Goal: Task Accomplishment & Management: Manage account settings

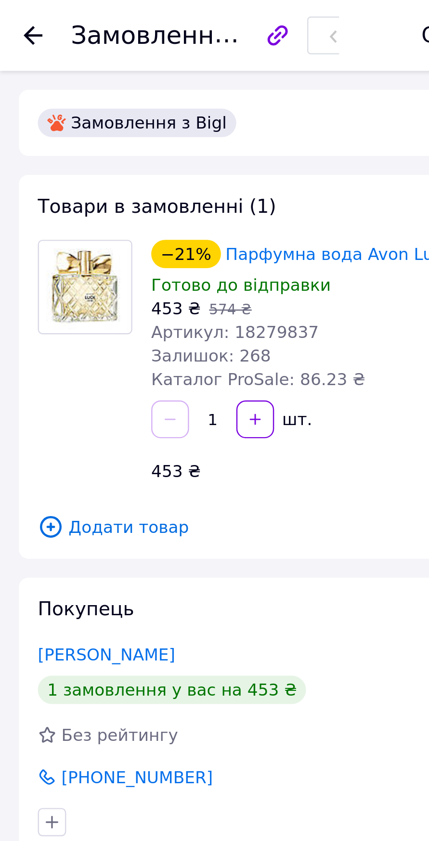
click at [15, 19] on div at bounding box center [14, 15] width 8 height 10
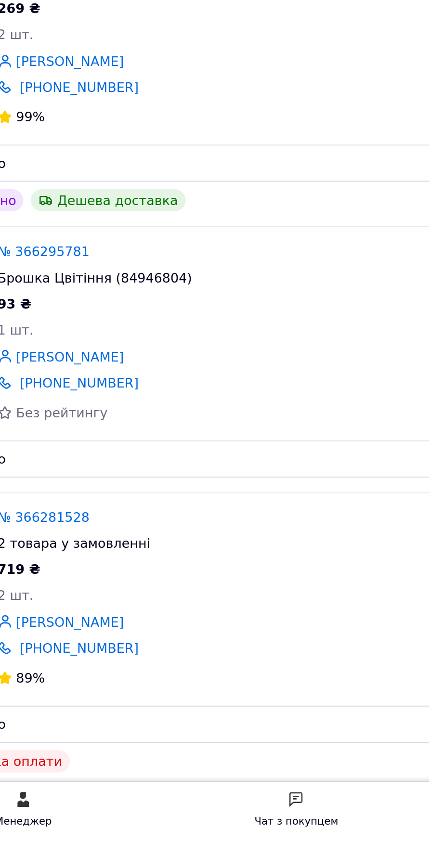
scroll to position [13, 0]
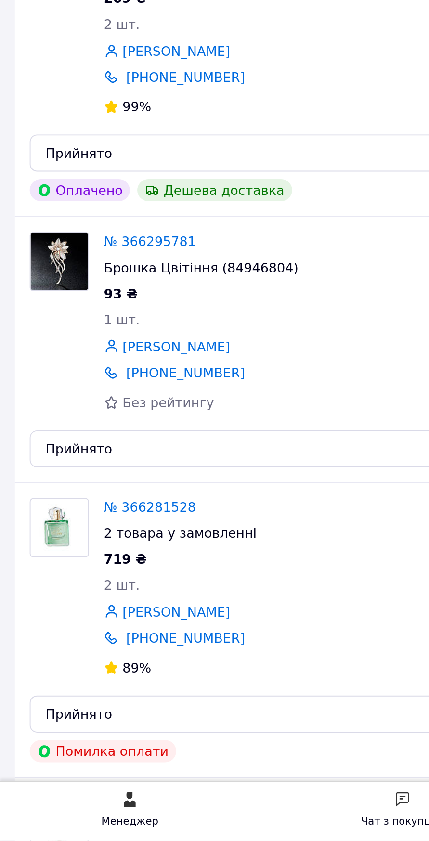
click at [68, 668] on link "№ 366281528" at bounding box center [78, 668] width 48 height 8
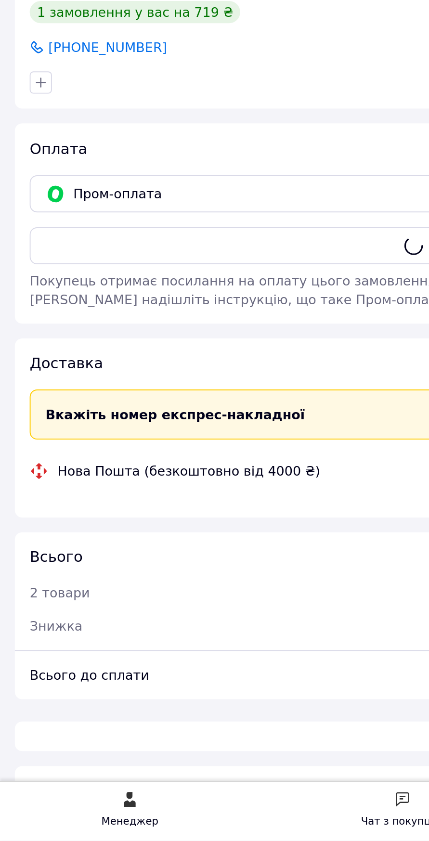
scroll to position [13, 0]
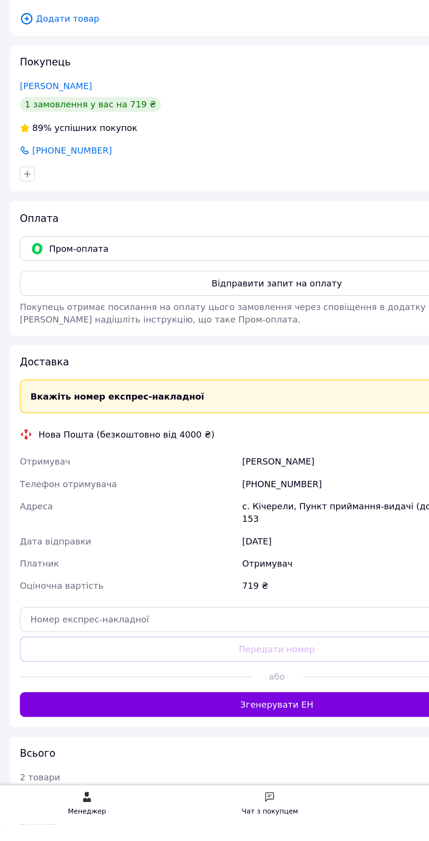
click at [139, 746] on button "Згенерувати ЕН" at bounding box center [214, 747] width 398 height 19
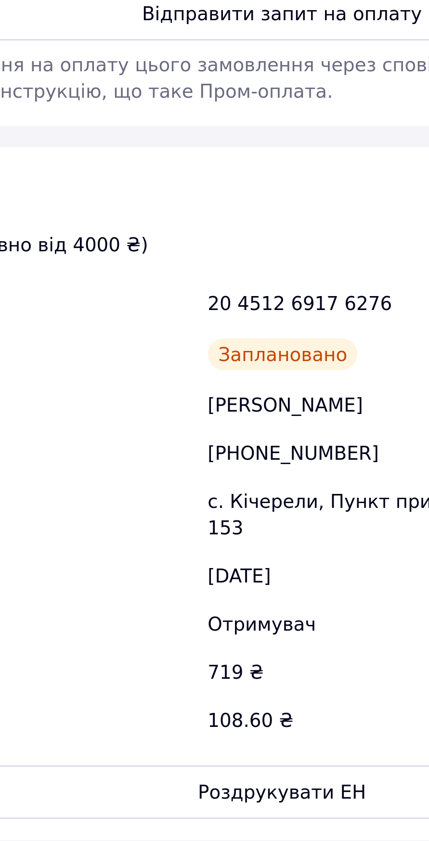
scroll to position [335, 0]
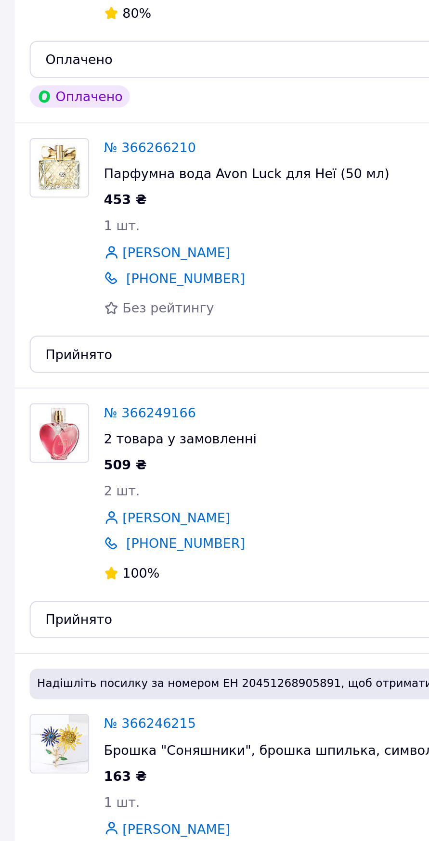
scroll to position [631, 0]
click at [82, 513] on link "№ 366249166" at bounding box center [78, 517] width 48 height 8
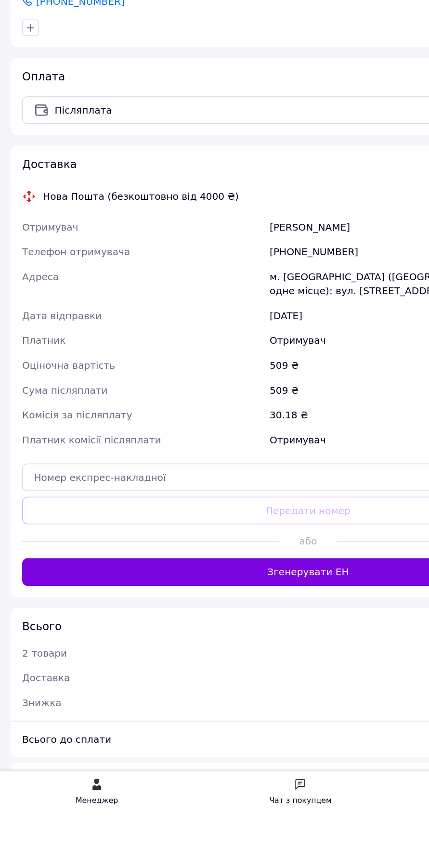
scroll to position [184, 0]
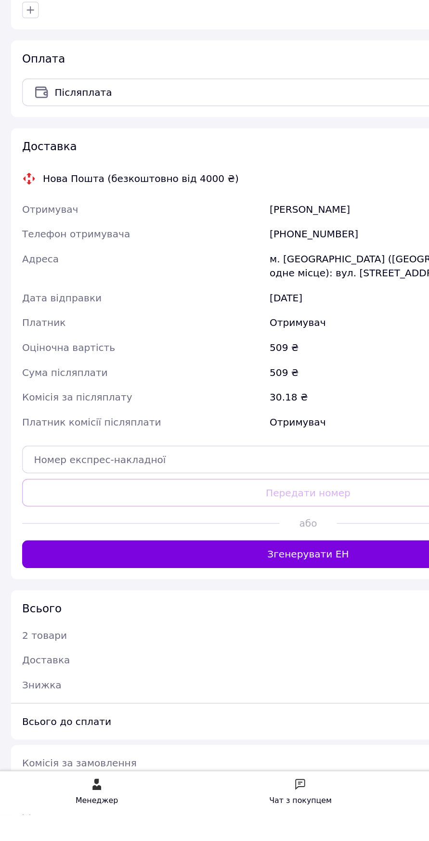
click at [212, 656] on button "Згенерувати ЕН" at bounding box center [214, 659] width 398 height 19
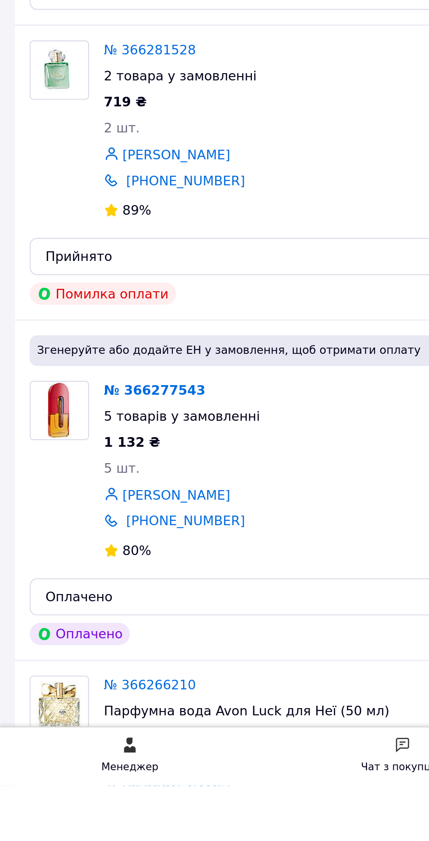
scroll to position [147, 0]
click at [65, 631] on link "№ 366277543" at bounding box center [80, 635] width 52 height 8
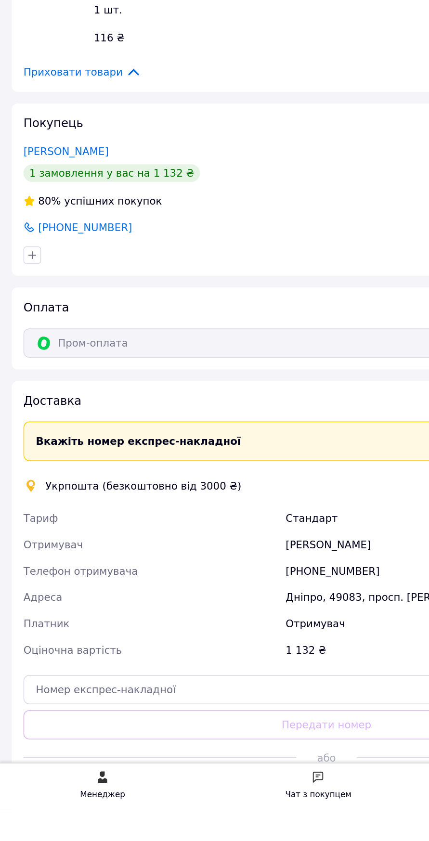
click at [86, 831] on button "Створити ярлик" at bounding box center [214, 827] width 398 height 19
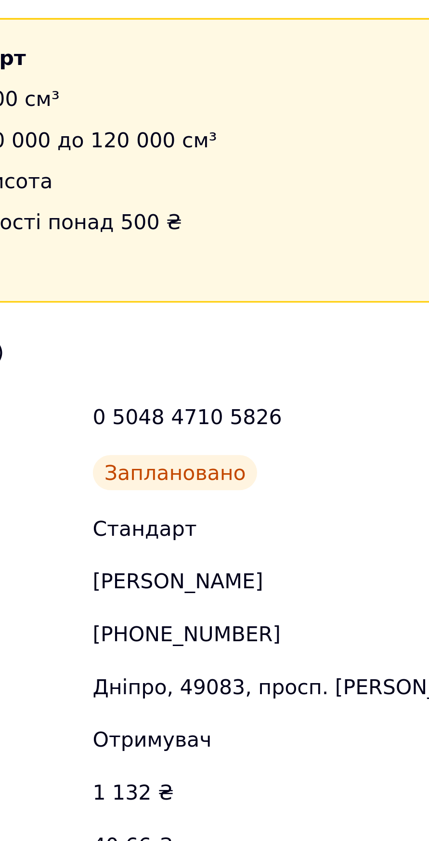
scroll to position [398, 0]
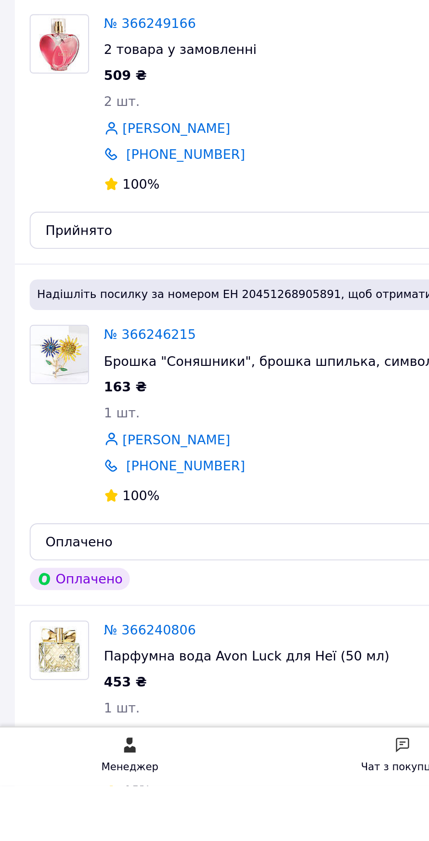
scroll to position [630, 0]
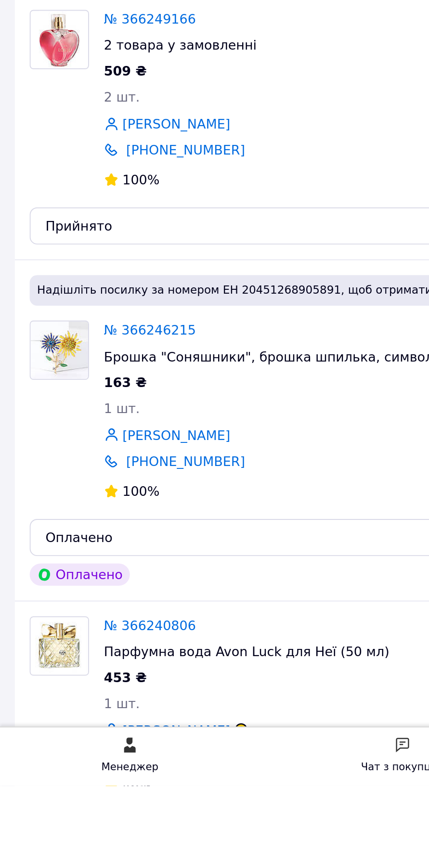
click at [67, 600] on link "№ 366246215" at bounding box center [78, 604] width 48 height 8
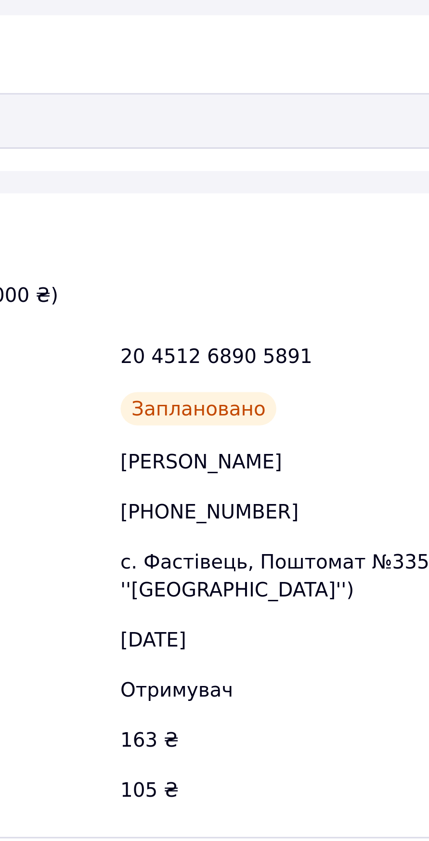
scroll to position [230, 0]
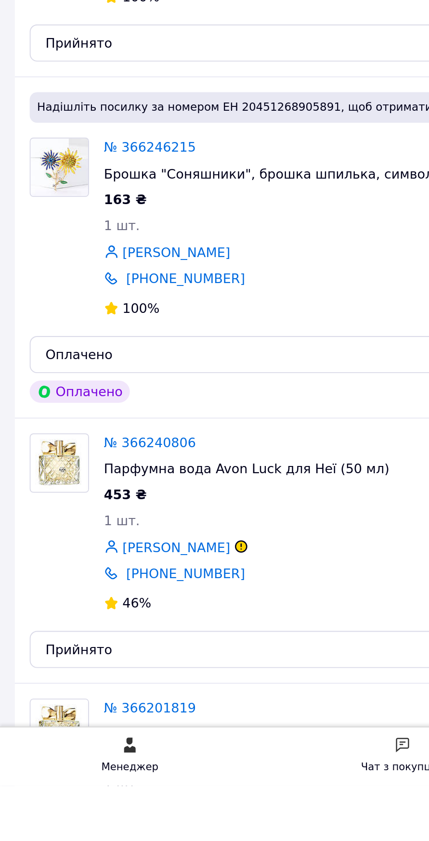
scroll to position [727, 0]
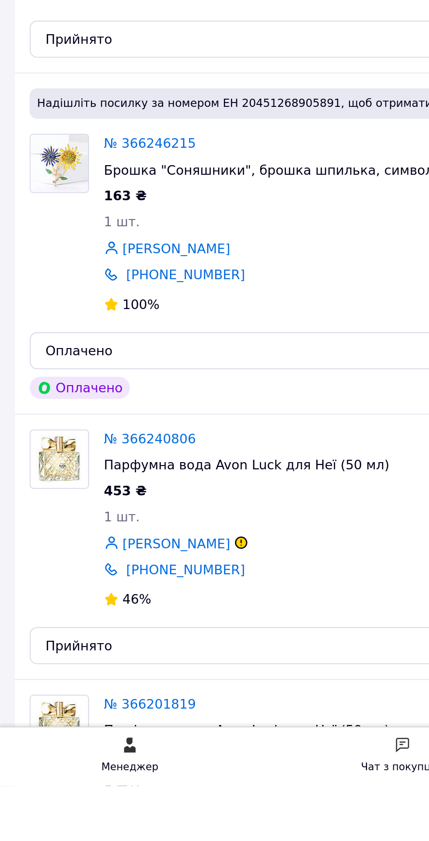
click at [73, 657] on link "№ 366240806" at bounding box center [78, 661] width 48 height 8
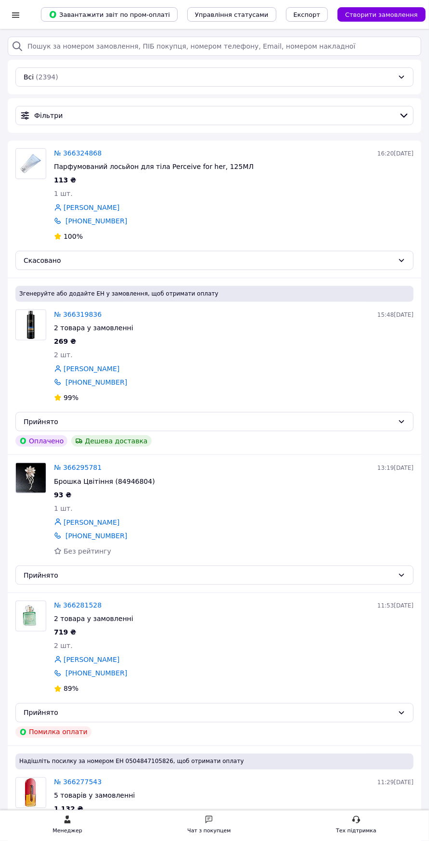
click at [68, 313] on link "№ 366319836" at bounding box center [78, 314] width 48 height 8
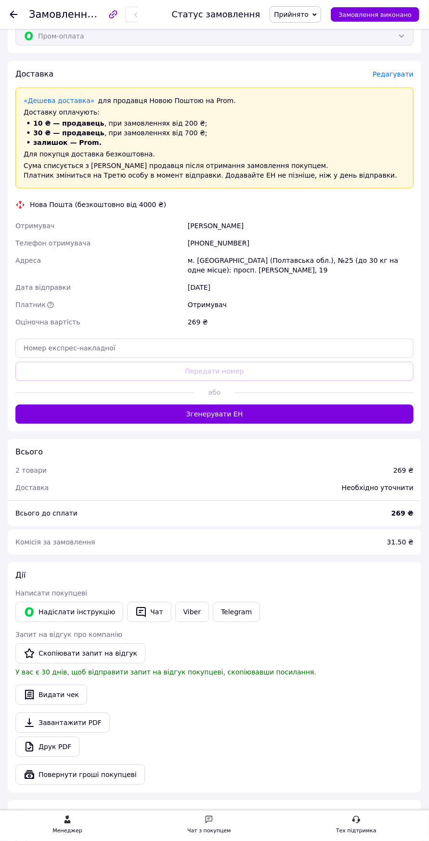
scroll to position [472, 0]
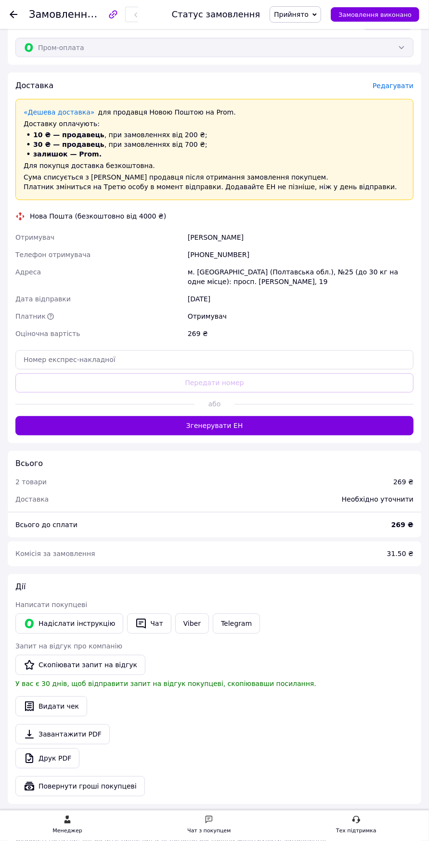
click at [113, 436] on button "Згенерувати ЕН" at bounding box center [214, 425] width 398 height 19
